Goal: Information Seeking & Learning: Understand process/instructions

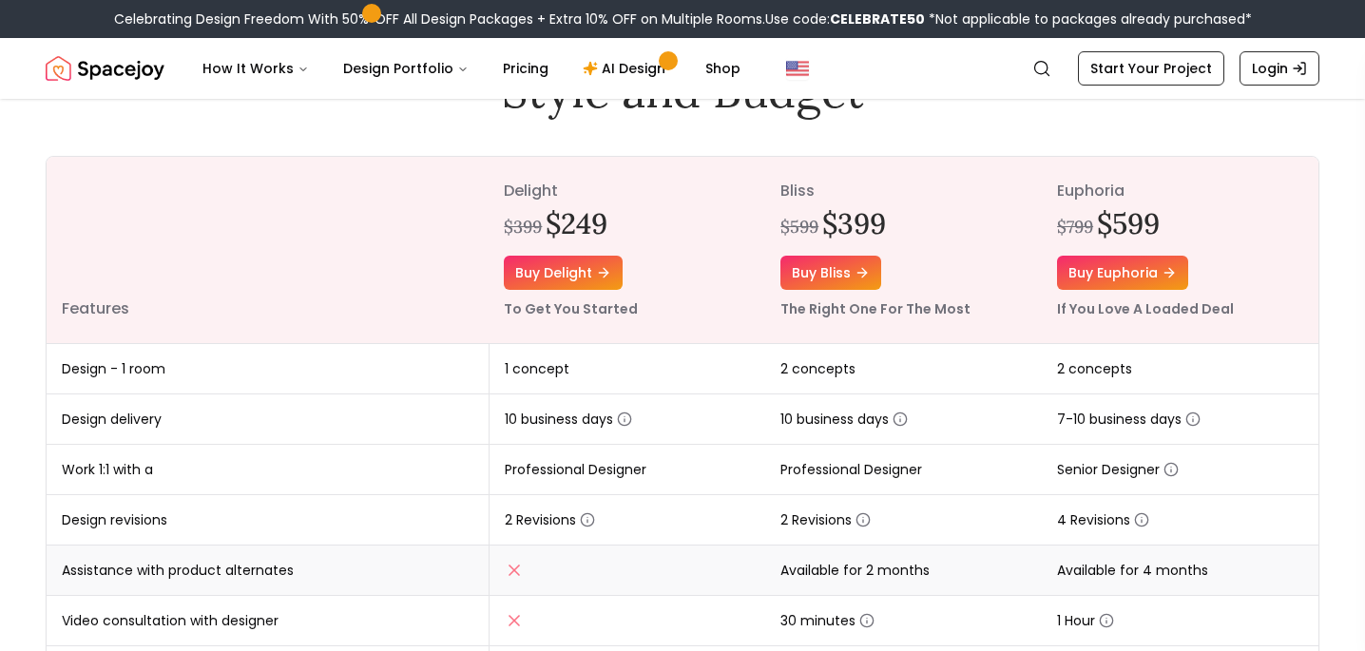
scroll to position [61, 0]
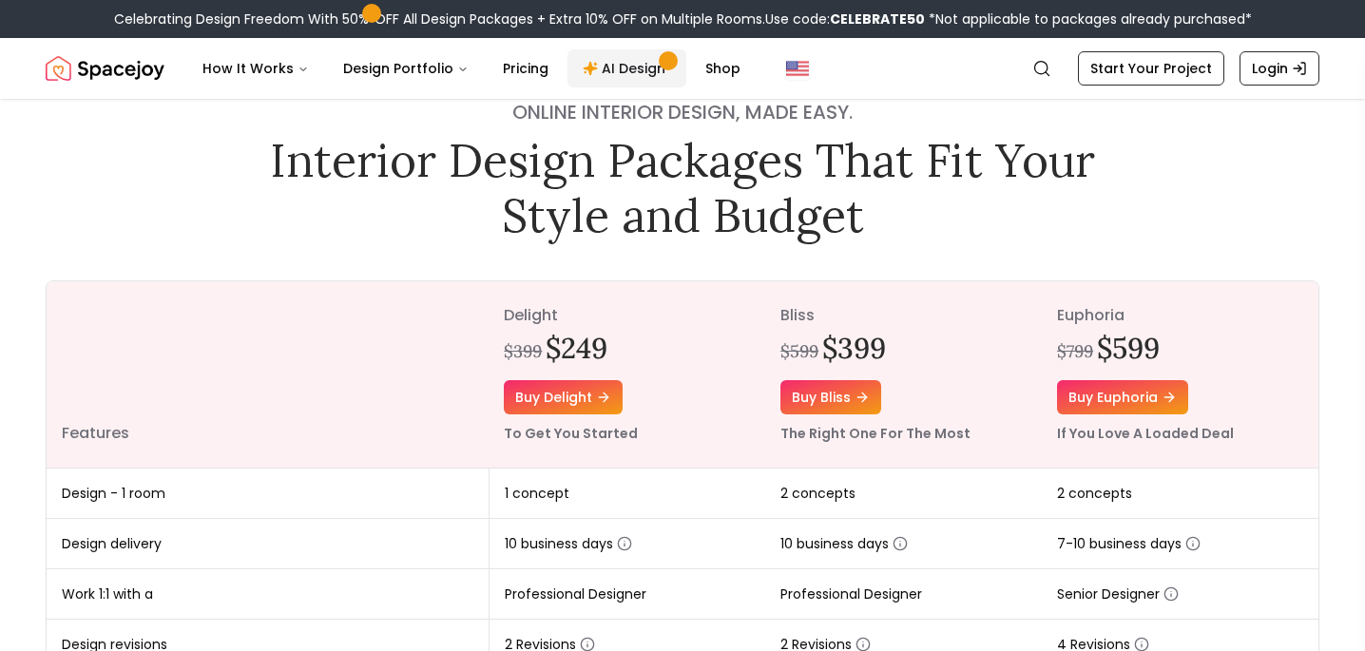
click at [628, 66] on link "AI Design" at bounding box center [627, 68] width 119 height 38
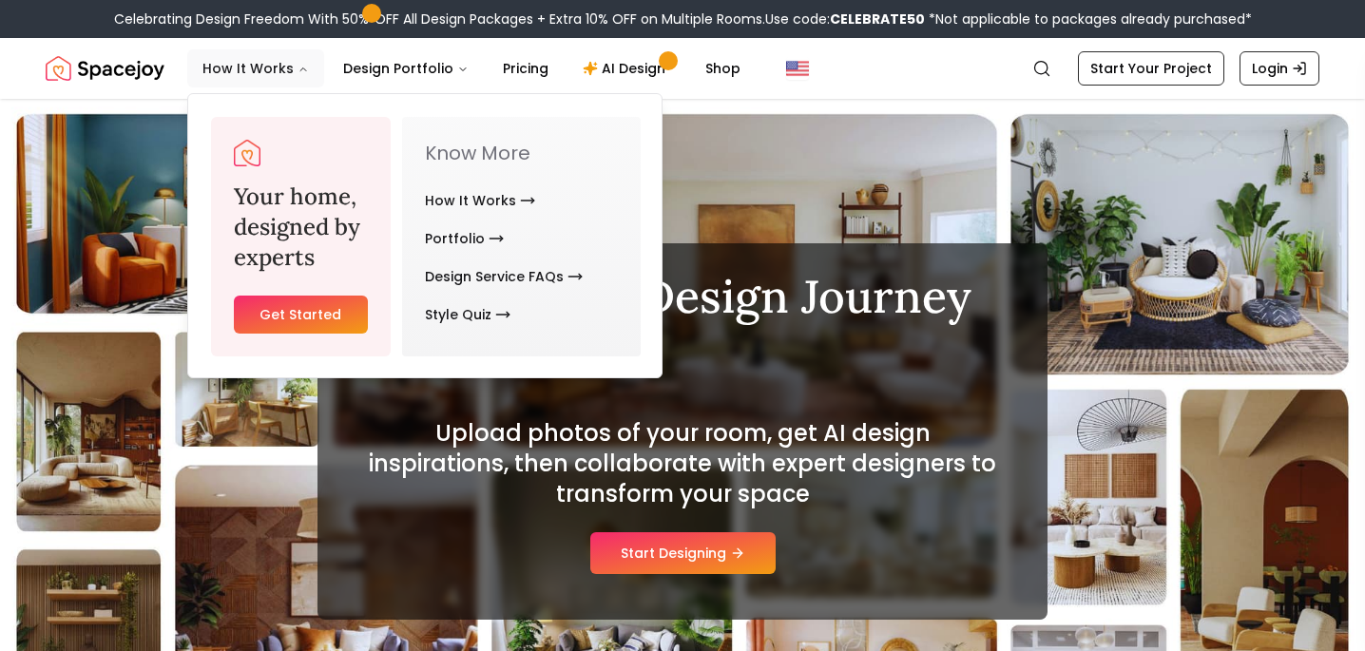
click at [249, 67] on button "How It Works" at bounding box center [255, 68] width 137 height 38
click at [239, 76] on button "How It Works" at bounding box center [255, 68] width 137 height 38
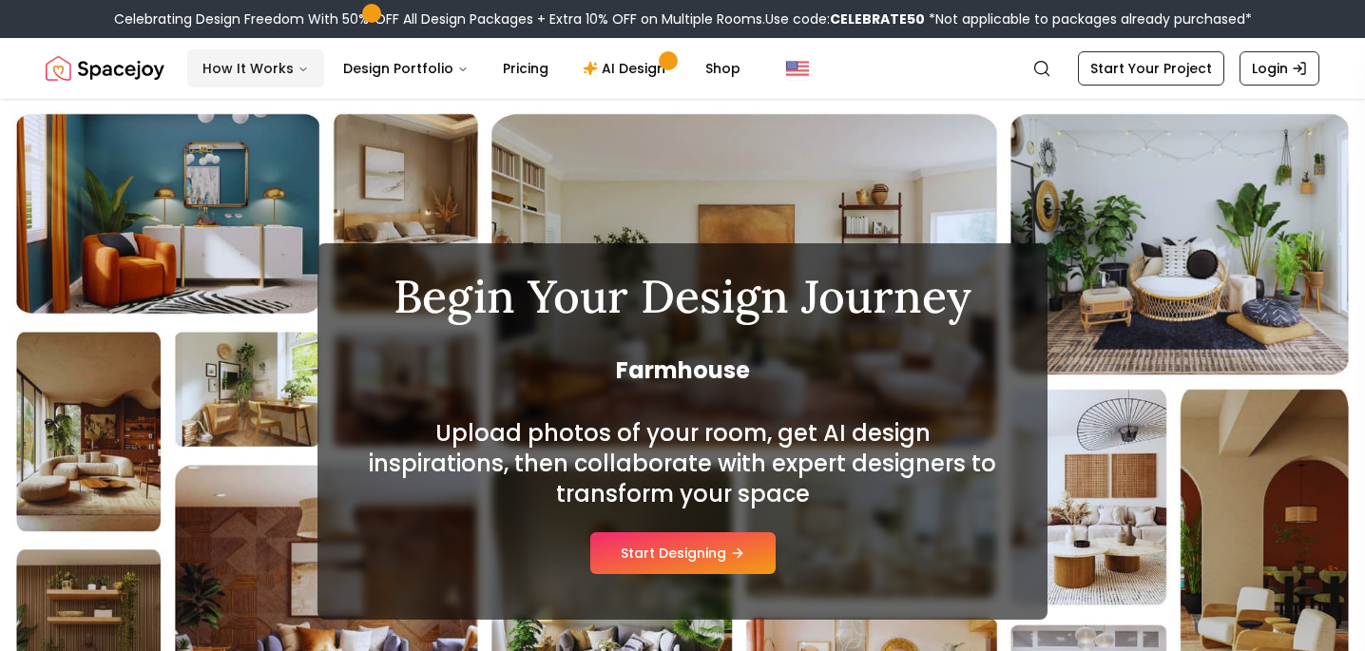
click at [239, 76] on button "How It Works" at bounding box center [255, 68] width 137 height 38
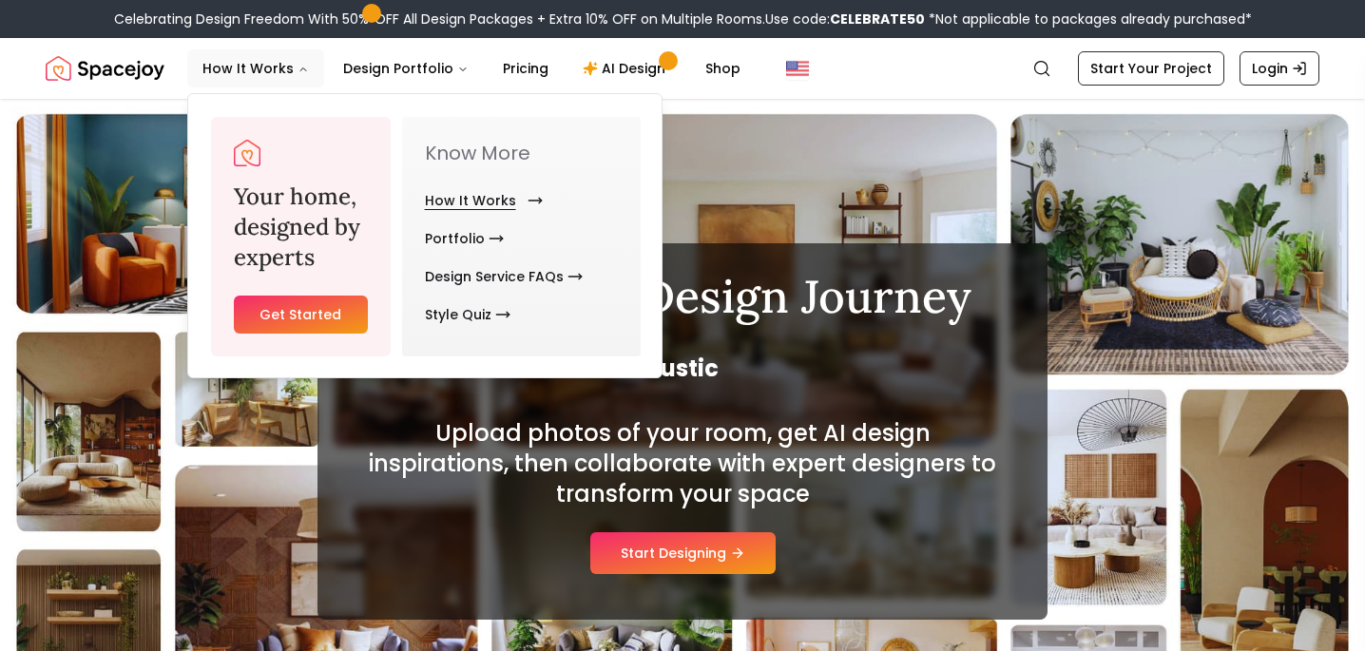
click at [480, 198] on link "How It Works" at bounding box center [480, 201] width 110 height 38
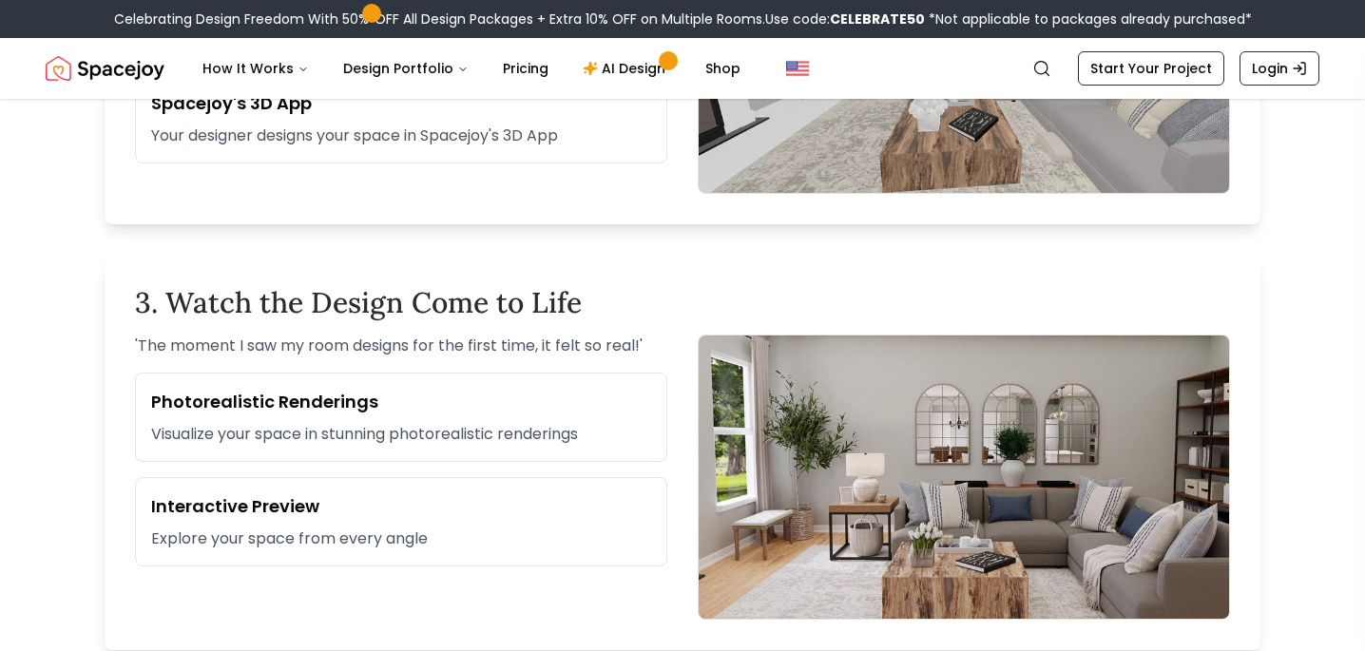
scroll to position [1329, 0]
